Goal: Task Accomplishment & Management: Use online tool/utility

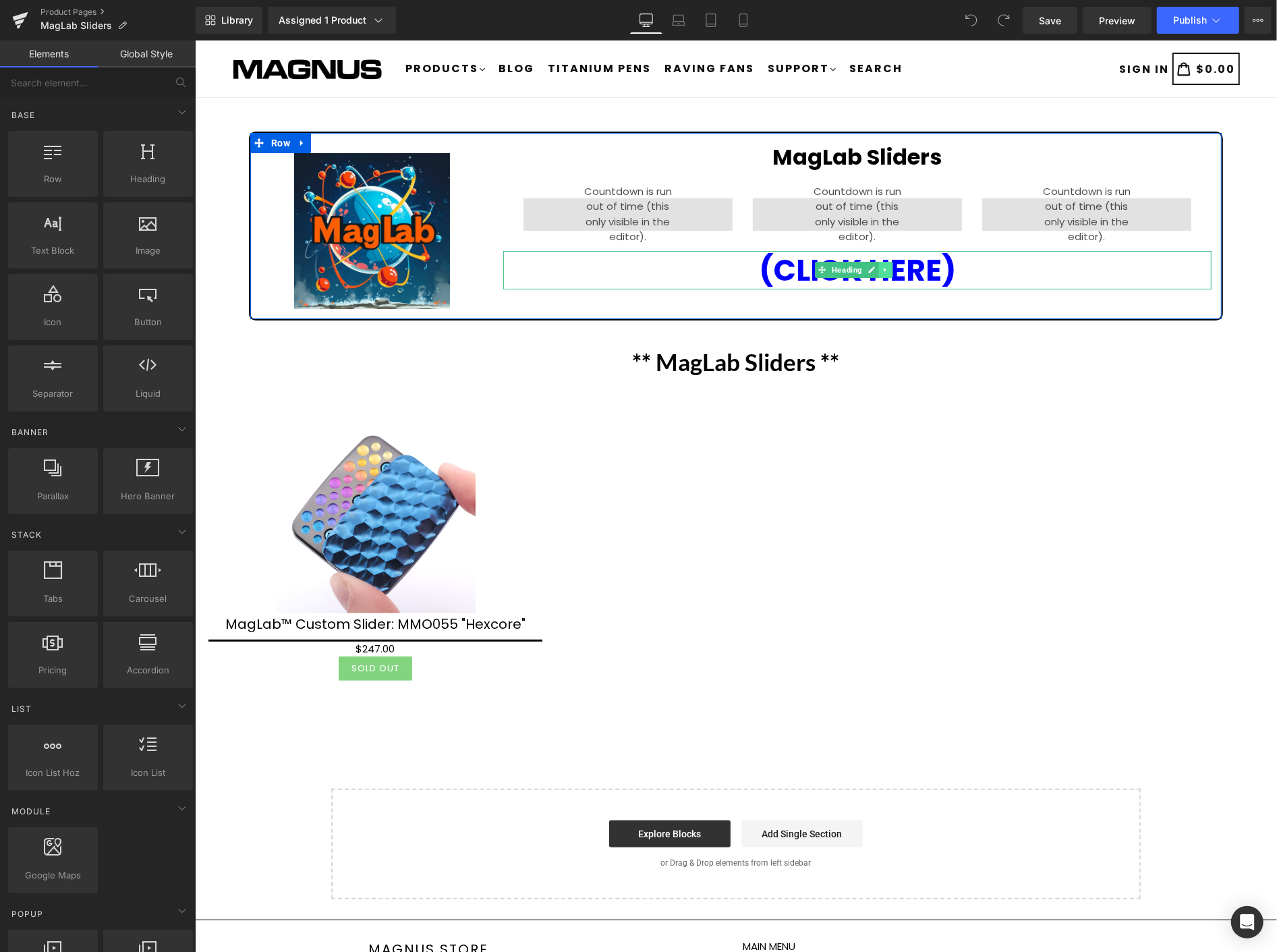
click at [884, 268] on icon at bounding box center [885, 269] width 2 height 5
click at [889, 266] on icon at bounding box center [893, 270] width 8 height 8
click at [878, 153] on link at bounding box center [885, 156] width 14 height 16
click at [892, 153] on icon at bounding box center [893, 157] width 8 height 8
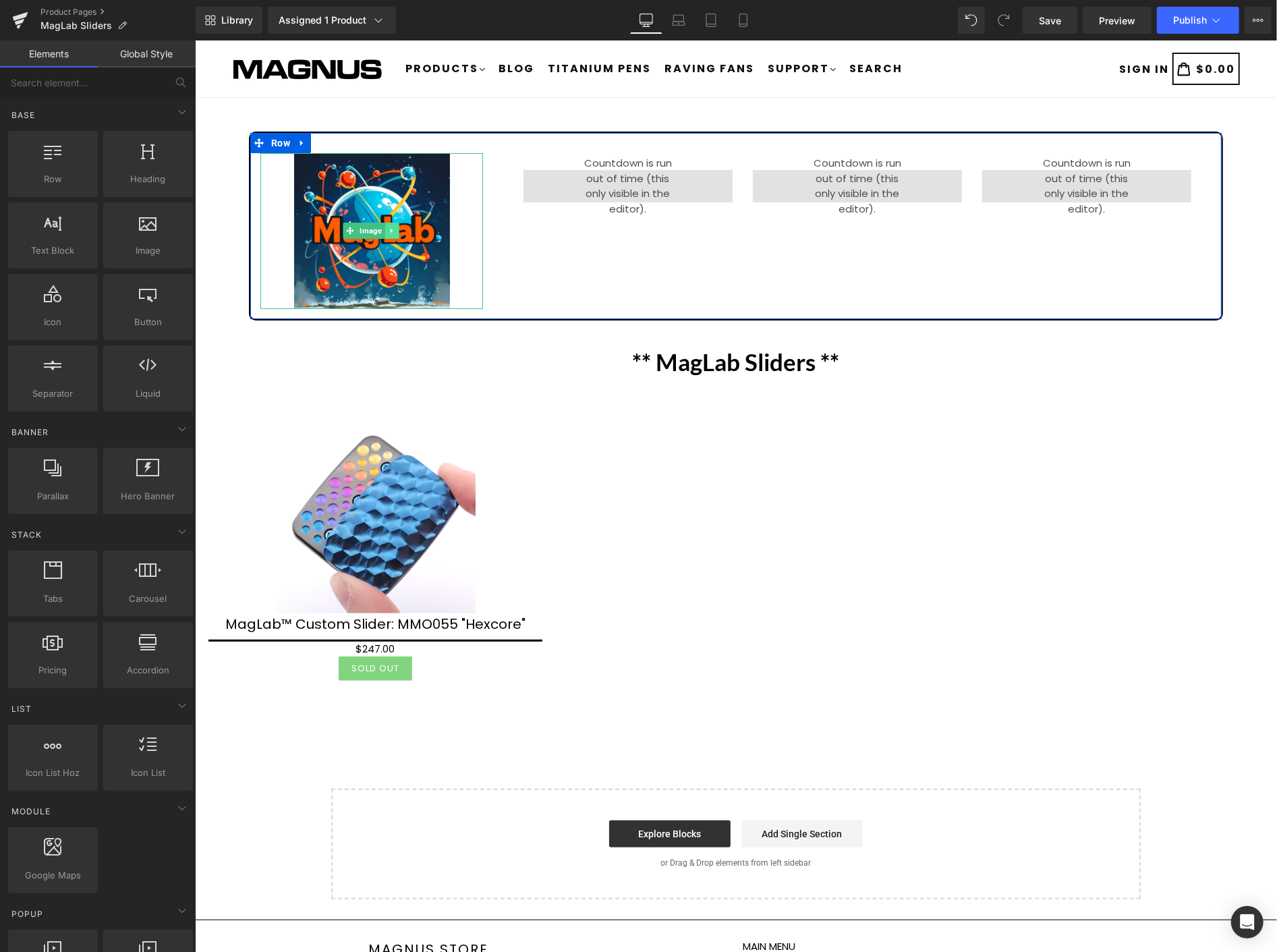
click at [395, 223] on link at bounding box center [391, 230] width 14 height 16
click at [400, 226] on icon at bounding box center [398, 230] width 8 height 8
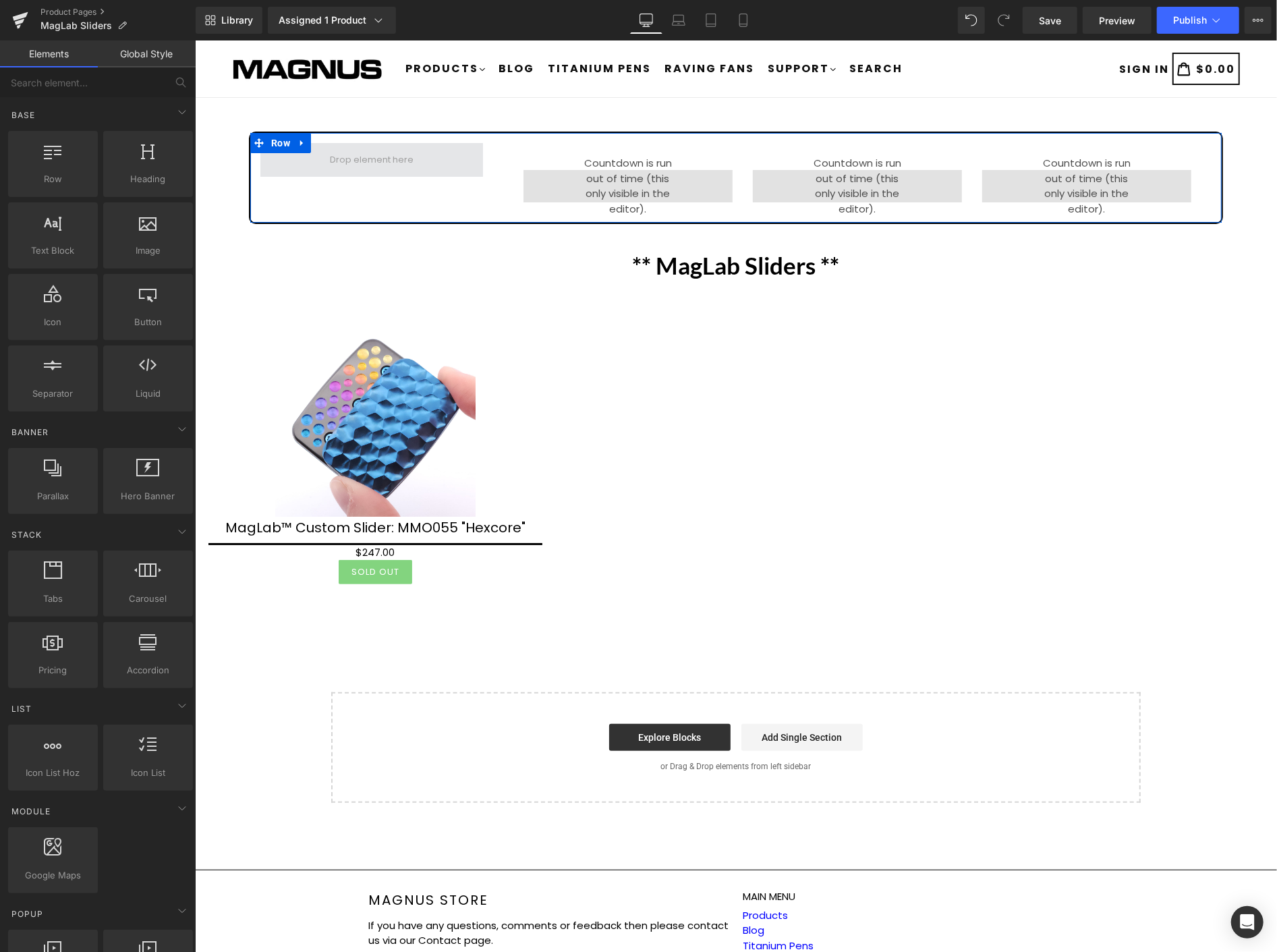
click at [418, 158] on span at bounding box center [371, 159] width 223 height 34
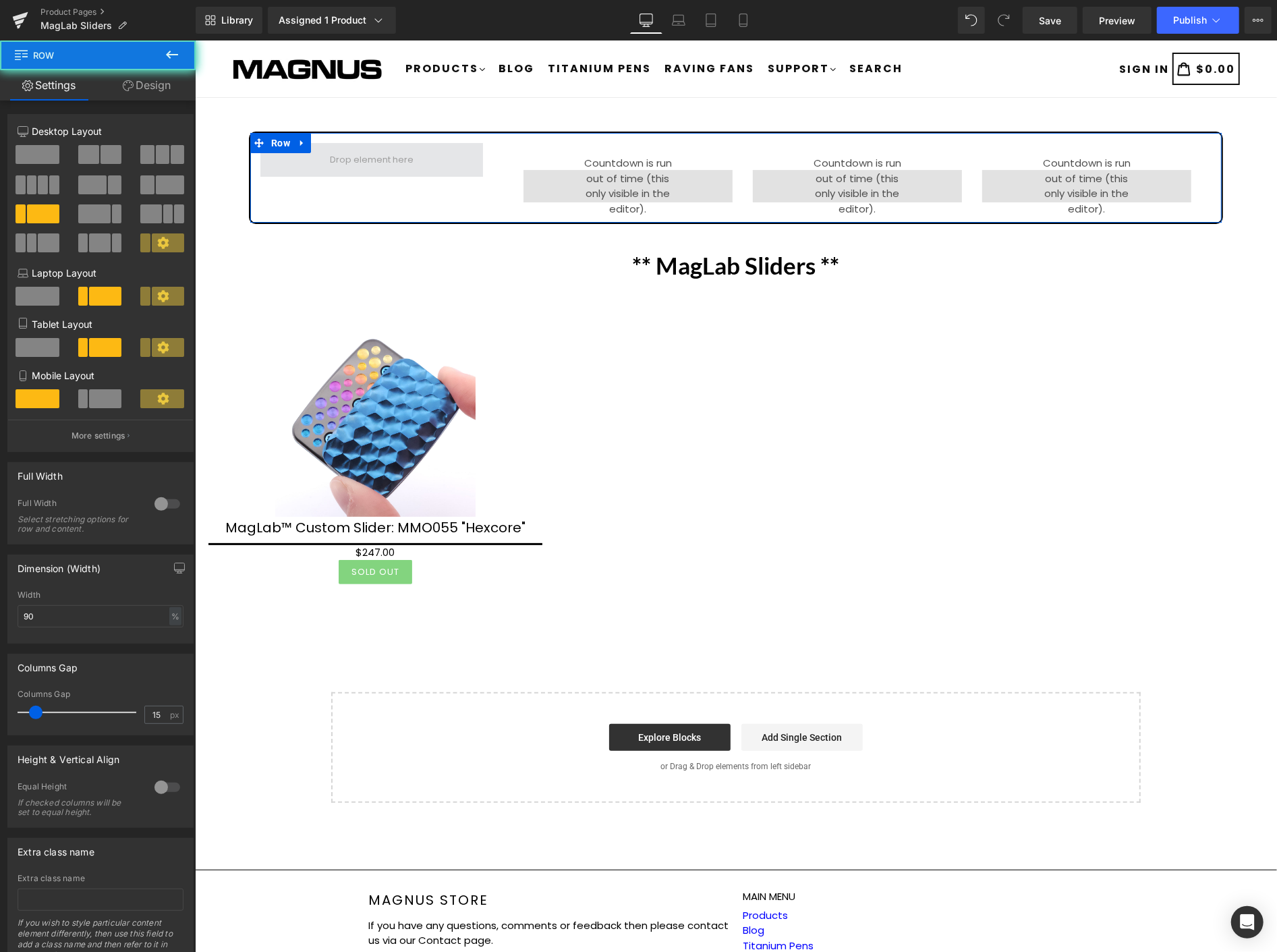
click at [462, 155] on span at bounding box center [371, 159] width 223 height 34
click at [304, 142] on icon at bounding box center [302, 142] width 10 height 11
click at [337, 141] on icon at bounding box center [336, 142] width 10 height 10
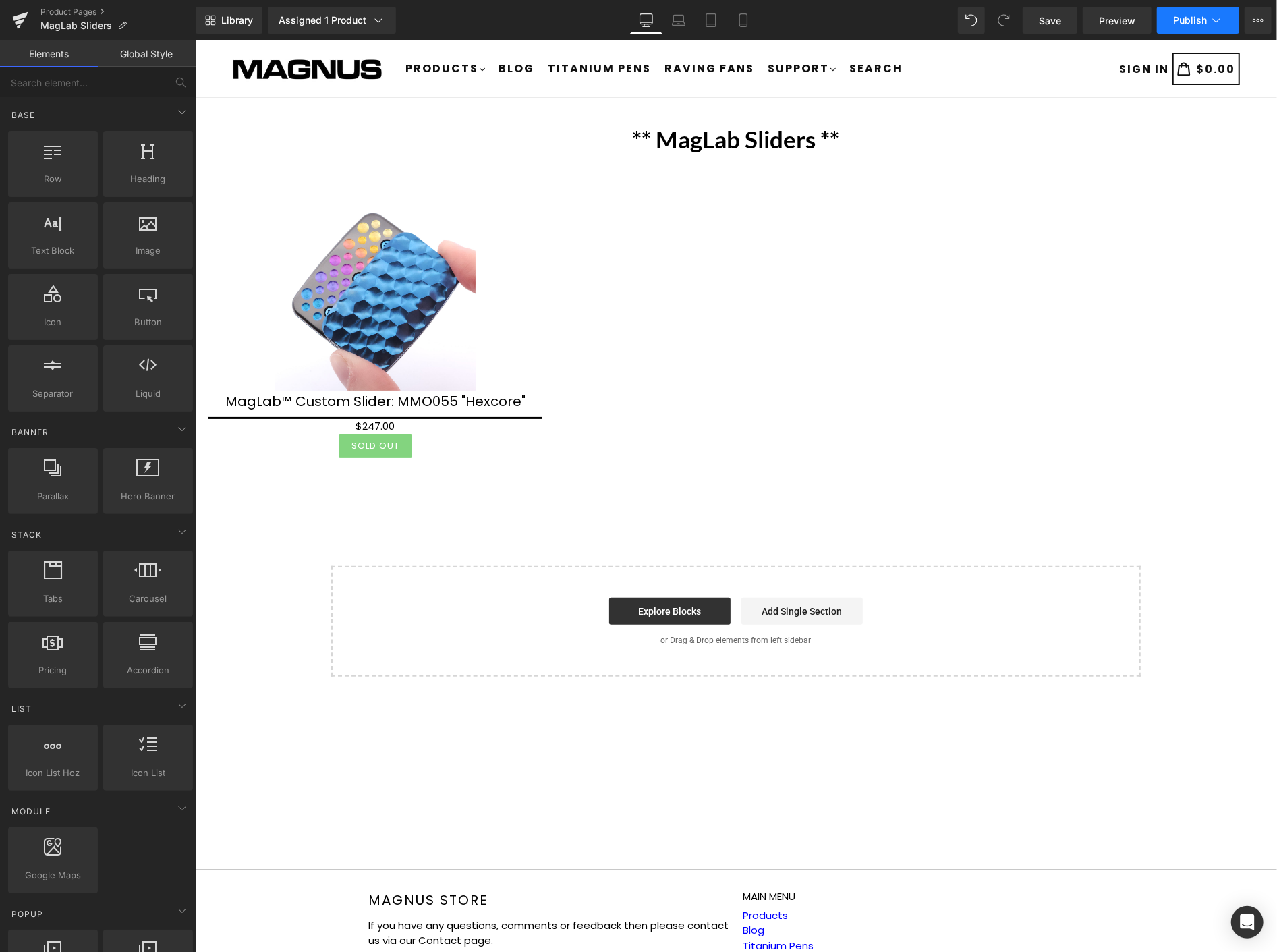
click at [1186, 22] on span "Publish" at bounding box center [1190, 19] width 34 height 11
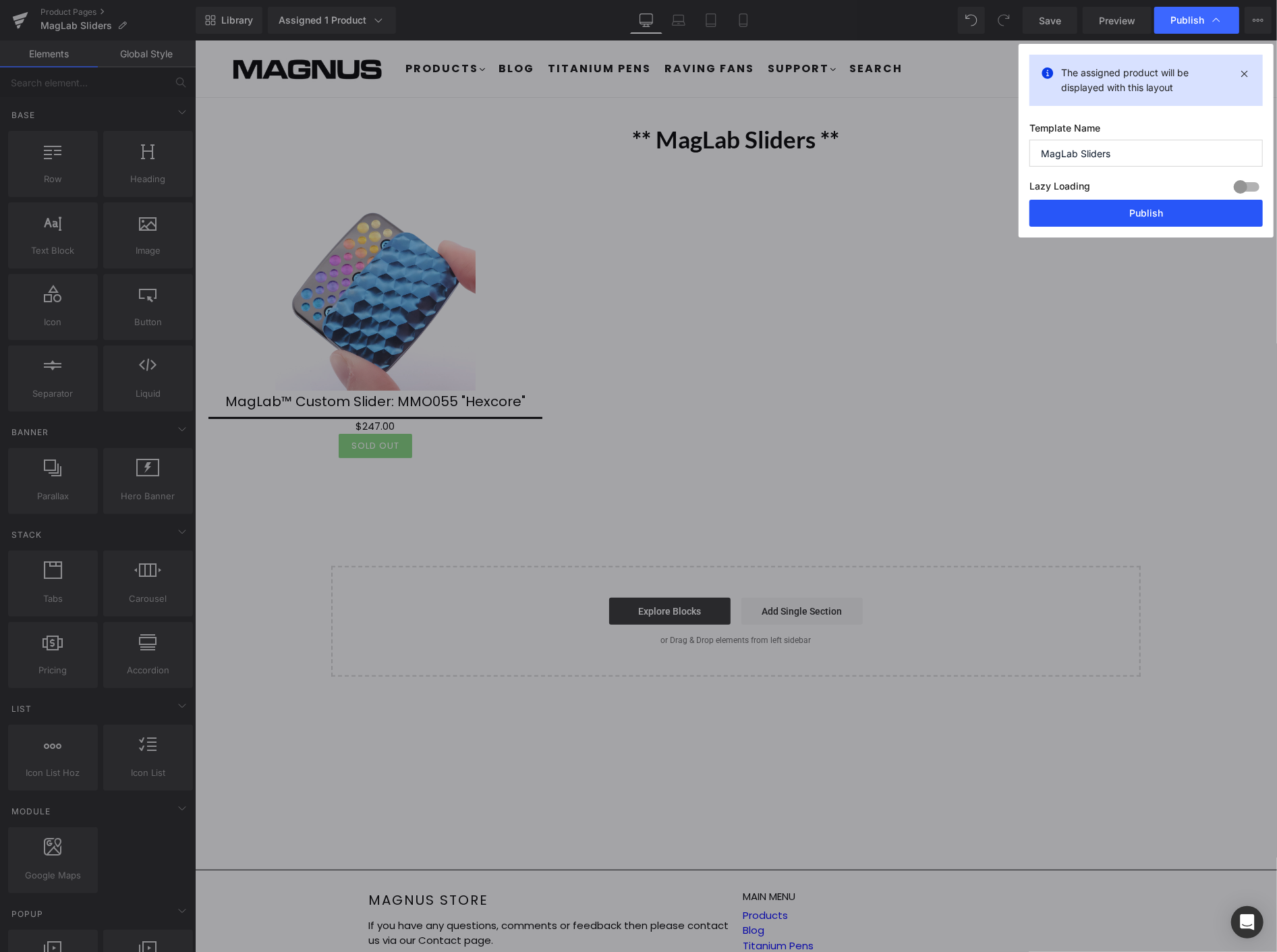
click at [1141, 210] on button "Publish" at bounding box center [1145, 213] width 233 height 27
